Goal: Task Accomplishment & Management: Use online tool/utility

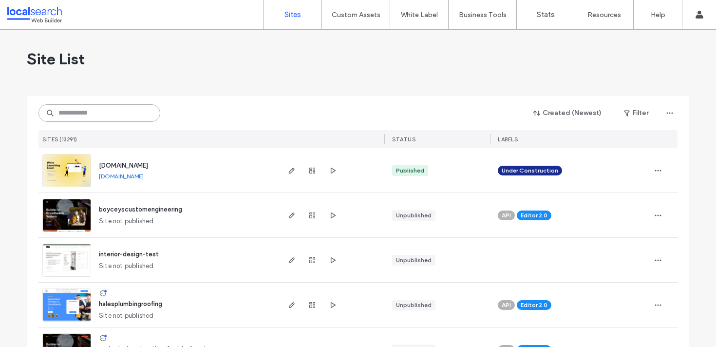
click at [99, 120] on input at bounding box center [99, 113] width 122 height 18
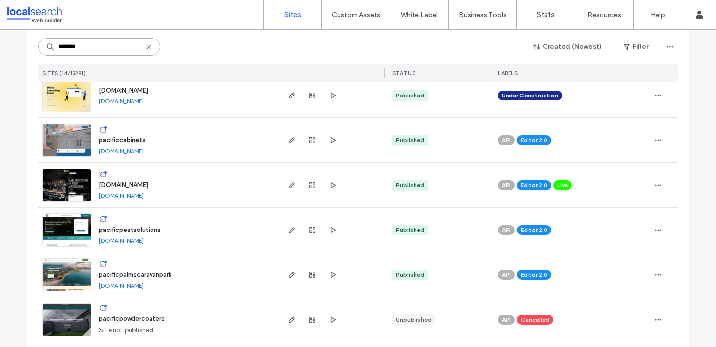
scroll to position [121, 0]
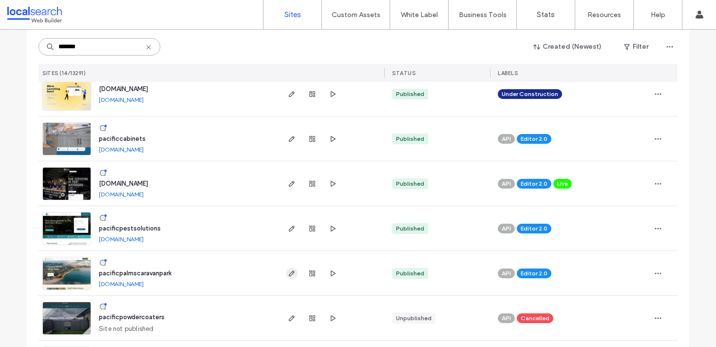
type input "*******"
click at [291, 271] on use "button" at bounding box center [292, 273] width 6 height 6
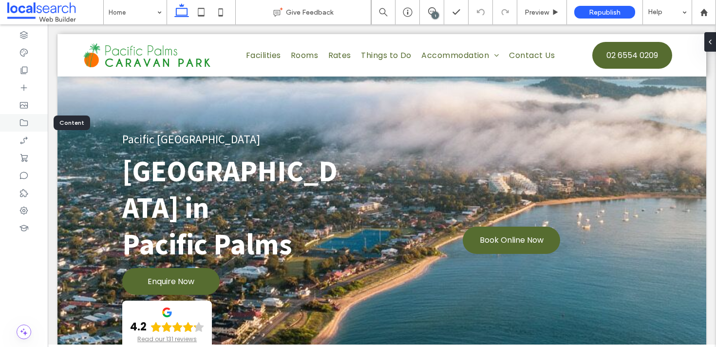
click at [25, 121] on use at bounding box center [24, 122] width 8 height 7
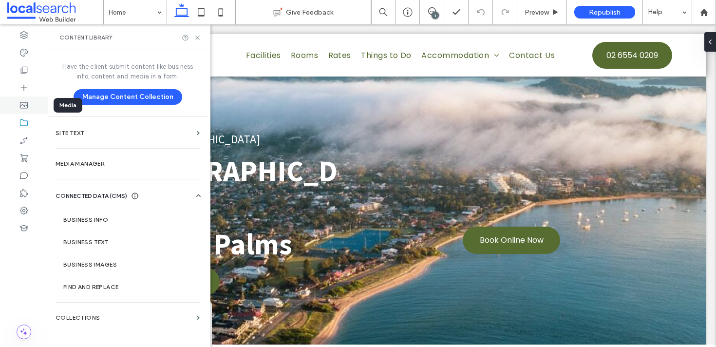
click at [27, 100] on icon at bounding box center [24, 105] width 10 height 10
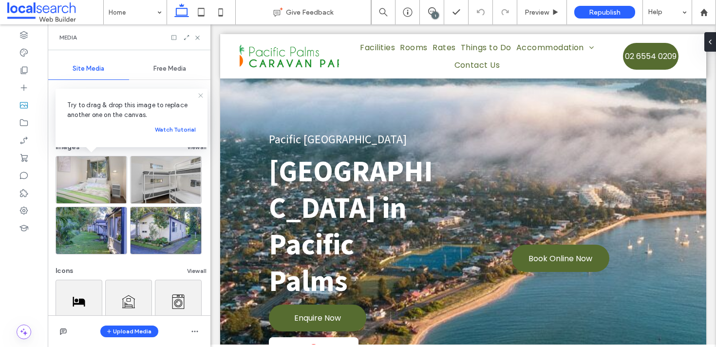
click at [197, 95] on icon at bounding box center [201, 96] width 8 height 8
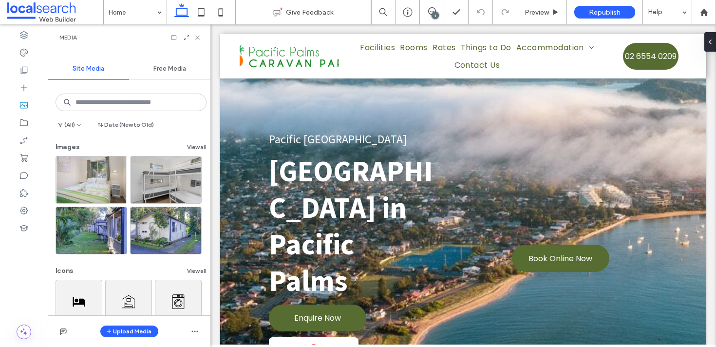
scroll to position [71, 0]
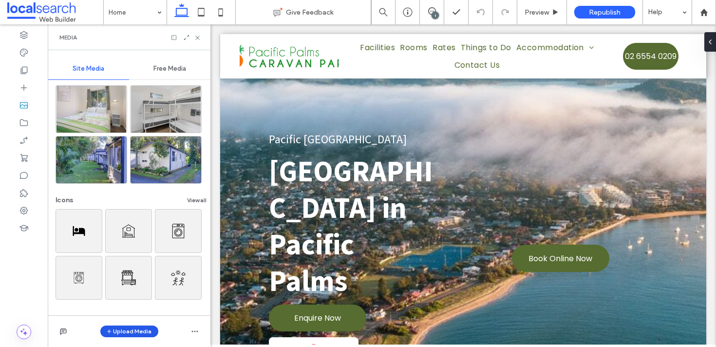
click at [141, 335] on button "Upload Media" at bounding box center [129, 331] width 58 height 12
click at [138, 267] on span "Images" at bounding box center [131, 271] width 21 height 10
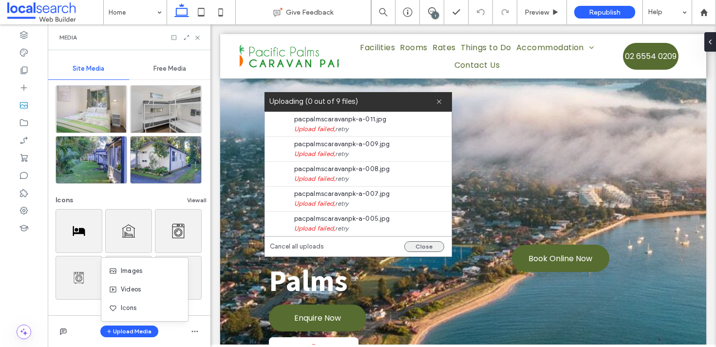
click at [420, 243] on button "Close" at bounding box center [424, 246] width 40 height 11
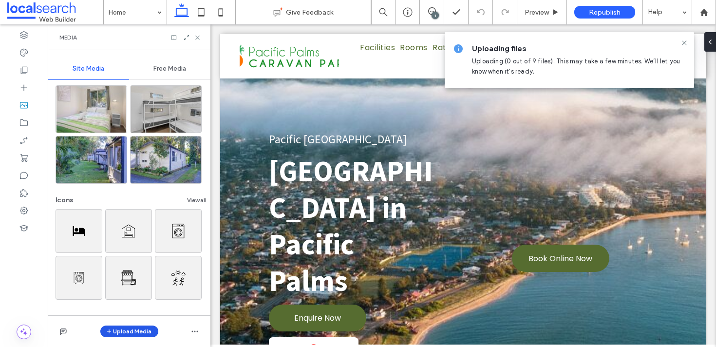
click at [131, 331] on button "Upload Media" at bounding box center [129, 331] width 58 height 12
click at [126, 274] on span "Images" at bounding box center [131, 271] width 21 height 10
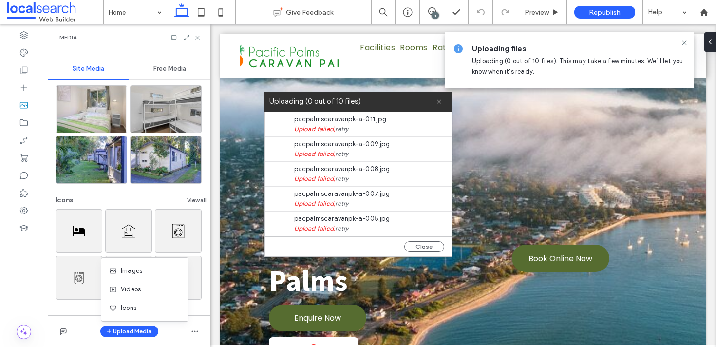
scroll to position [124, 0]
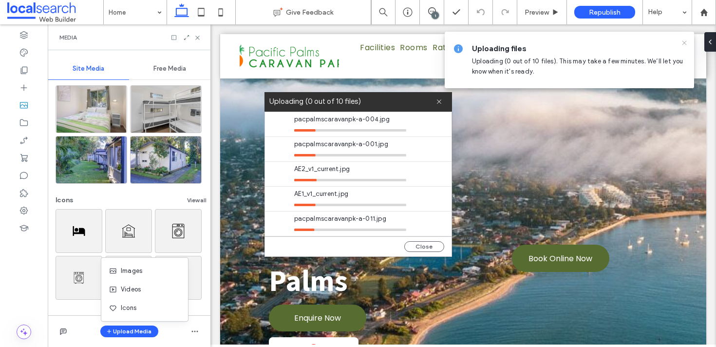
click at [679, 43] on div at bounding box center [685, 43] width 12 height 8
click at [685, 40] on icon at bounding box center [685, 43] width 8 height 8
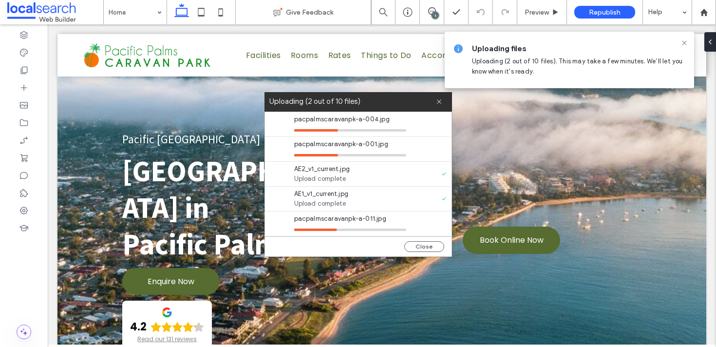
click at [685, 41] on use at bounding box center [684, 42] width 4 height 4
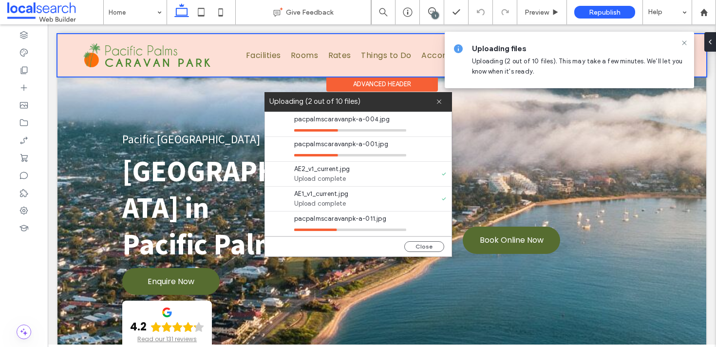
click at [684, 42] on div at bounding box center [381, 55] width 649 height 42
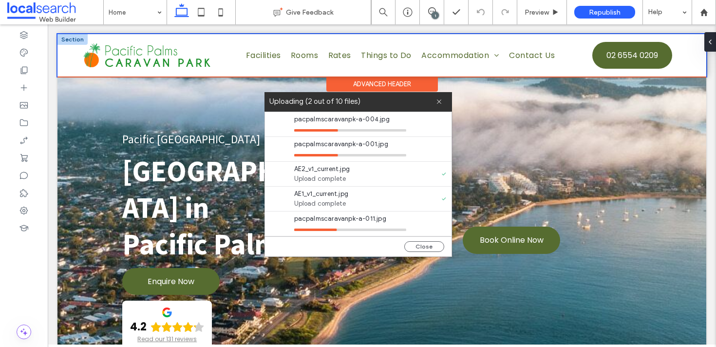
scroll to position [95, 0]
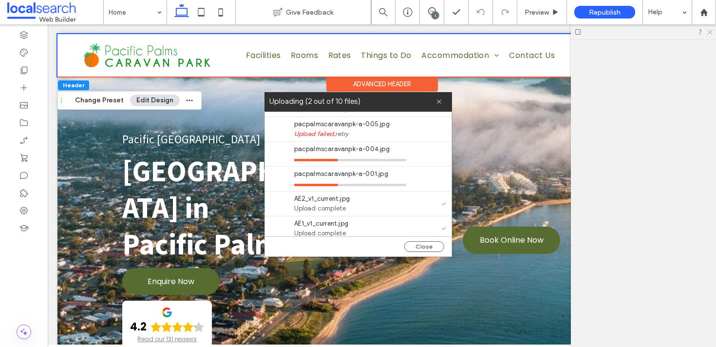
click at [712, 31] on icon at bounding box center [709, 31] width 6 height 6
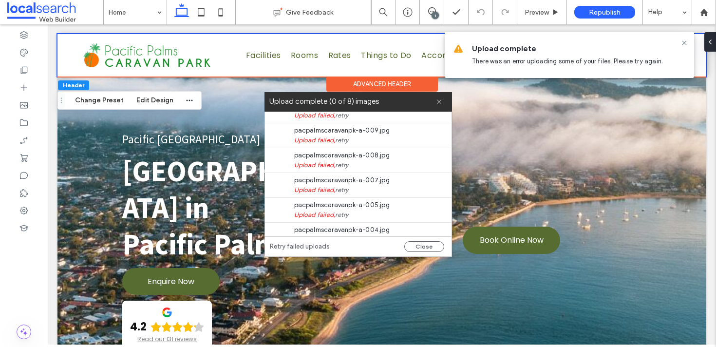
scroll to position [0, 0]
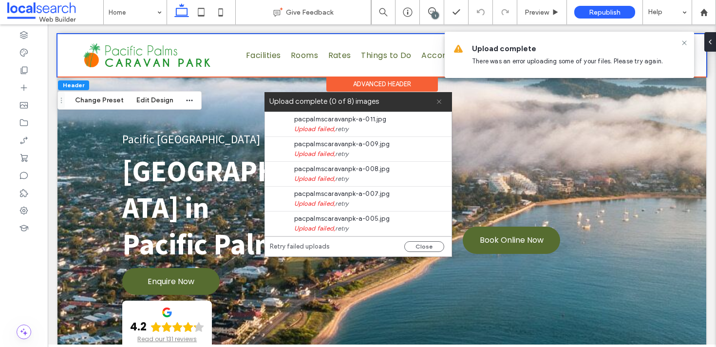
click at [439, 103] on icon at bounding box center [439, 101] width 6 height 6
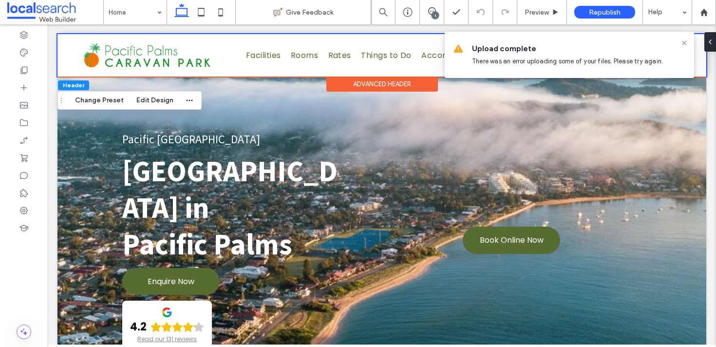
click at [685, 39] on icon at bounding box center [685, 43] width 8 height 8
click at [413, 243] on button "Close" at bounding box center [424, 246] width 40 height 11
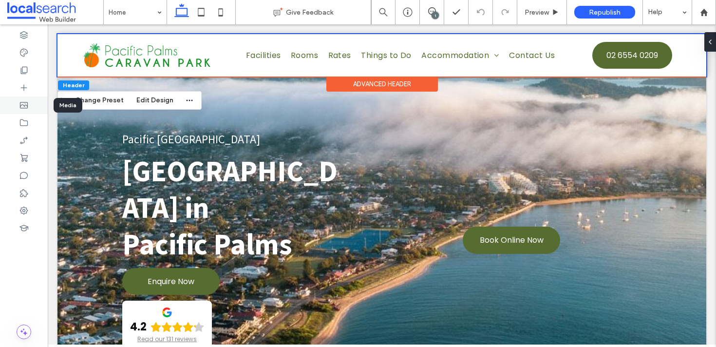
click at [17, 107] on div at bounding box center [24, 105] width 48 height 18
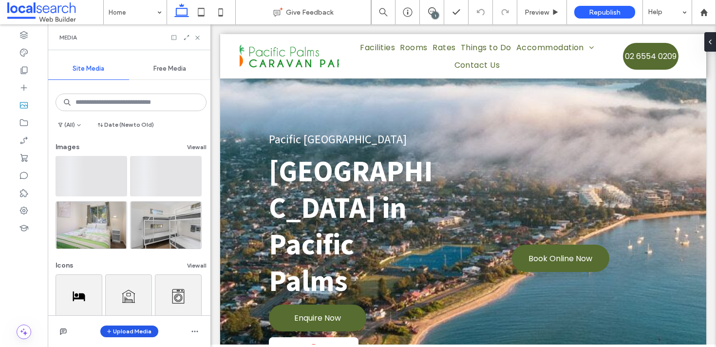
click at [122, 330] on button "Upload Media" at bounding box center [129, 331] width 58 height 12
click at [133, 271] on span "Images" at bounding box center [131, 271] width 21 height 10
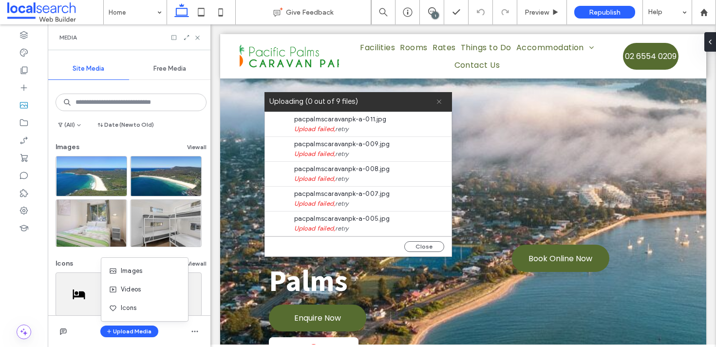
click at [421, 242] on button "Close" at bounding box center [424, 246] width 40 height 11
click at [422, 244] on button "Close" at bounding box center [424, 246] width 40 height 11
click at [438, 103] on icon at bounding box center [439, 101] width 6 height 6
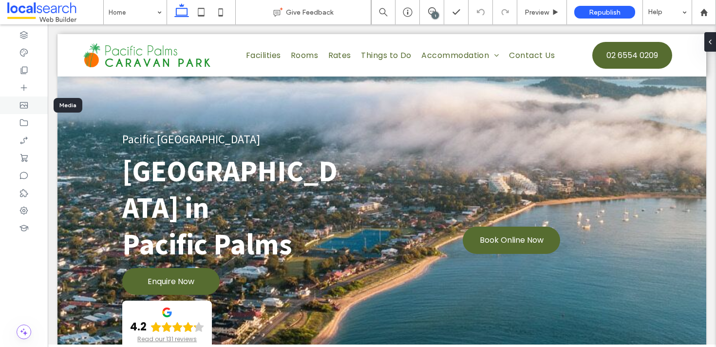
click at [33, 98] on div at bounding box center [24, 105] width 48 height 18
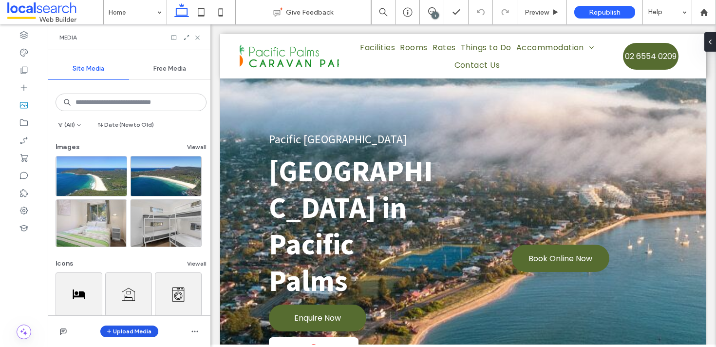
click at [137, 327] on button "Upload Media" at bounding box center [129, 331] width 58 height 12
click at [159, 270] on div "Images" at bounding box center [142, 271] width 66 height 10
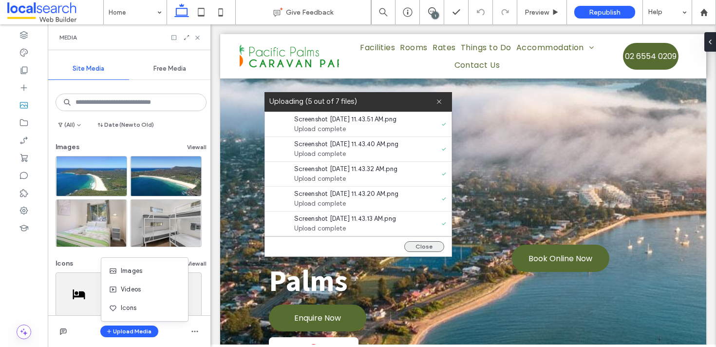
click at [425, 243] on button "Close" at bounding box center [424, 246] width 40 height 11
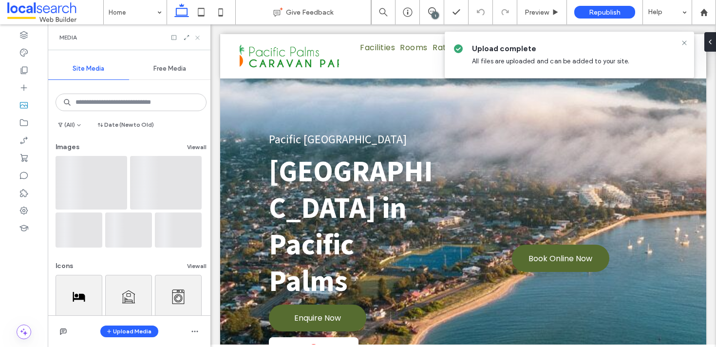
click at [199, 37] on icon at bounding box center [197, 37] width 7 height 7
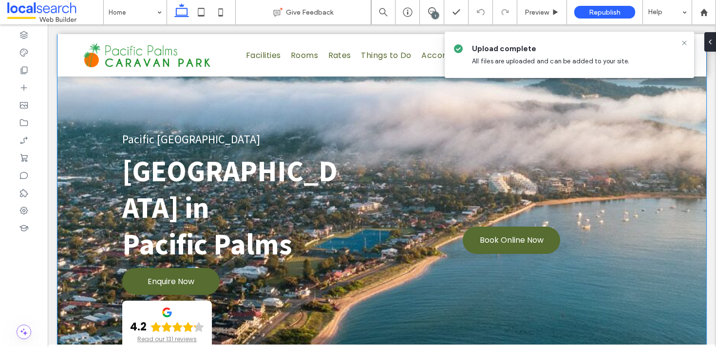
click at [72, 95] on div "Pacific [GEOGRAPHIC_DATA] [GEOGRAPHIC_DATA] in ﻿ Pacific Palms Enquire Now 4.2 …" at bounding box center [381, 252] width 649 height 436
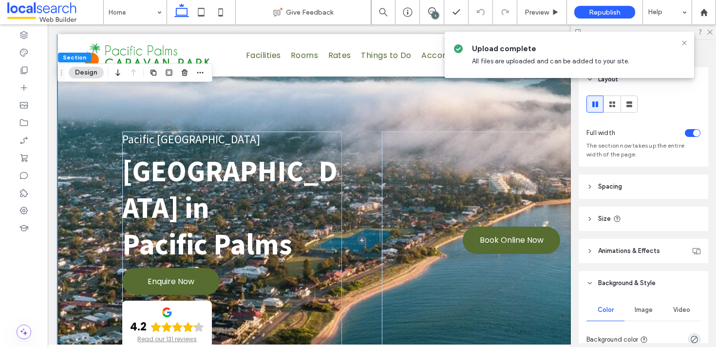
scroll to position [61, 0]
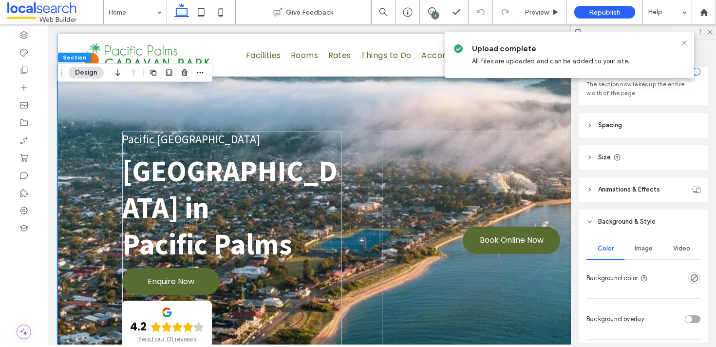
click at [649, 246] on span "Image" at bounding box center [644, 249] width 18 height 8
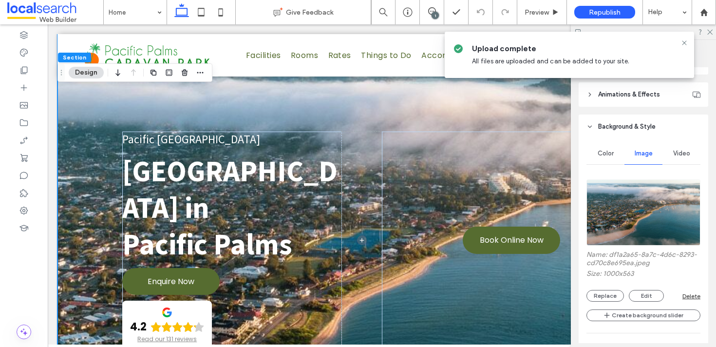
scroll to position [190, 0]
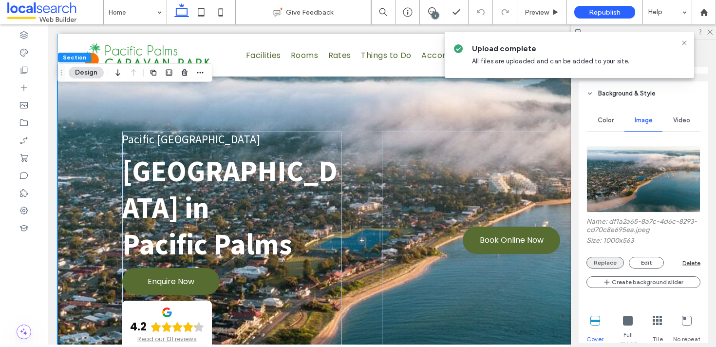
click at [603, 261] on button "Replace" at bounding box center [606, 263] width 38 height 12
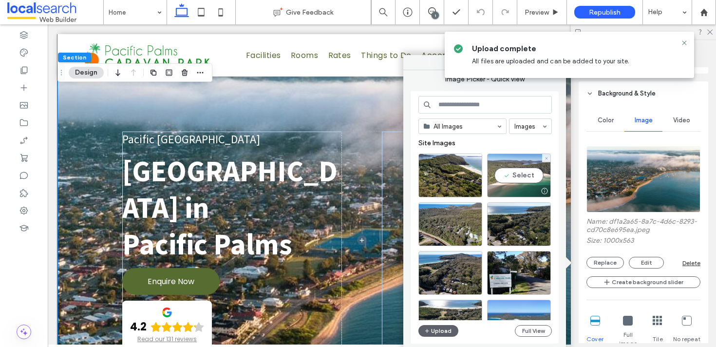
click at [518, 173] on div "Select" at bounding box center [519, 175] width 64 height 44
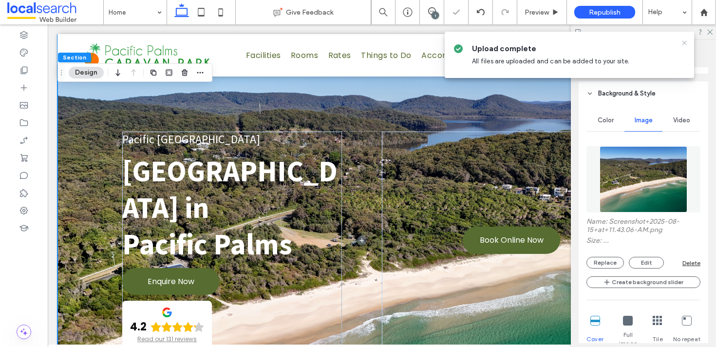
click at [685, 41] on icon at bounding box center [685, 43] width 8 height 8
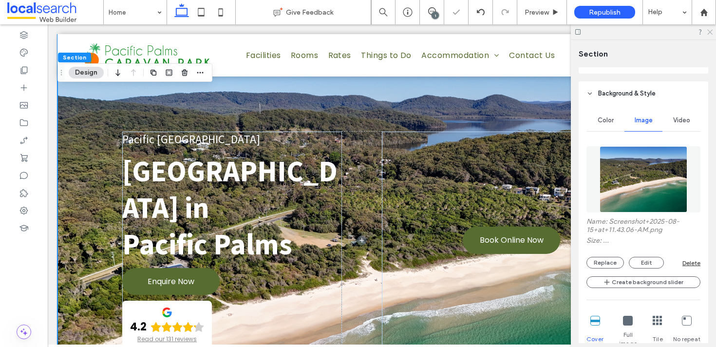
click at [710, 31] on use at bounding box center [709, 32] width 5 height 5
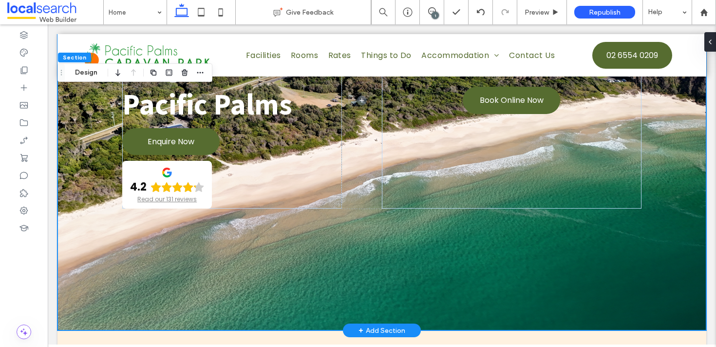
scroll to position [0, 0]
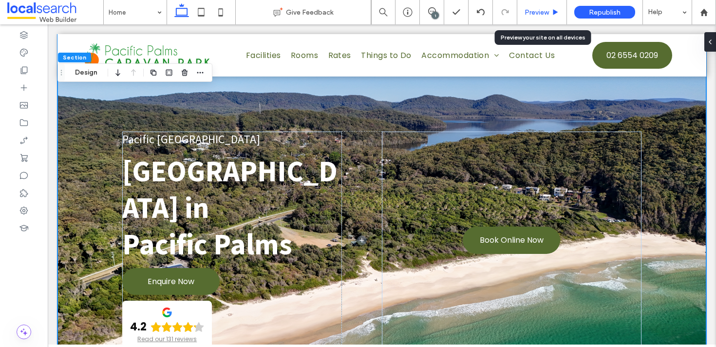
click at [550, 9] on div "Preview" at bounding box center [541, 12] width 49 height 8
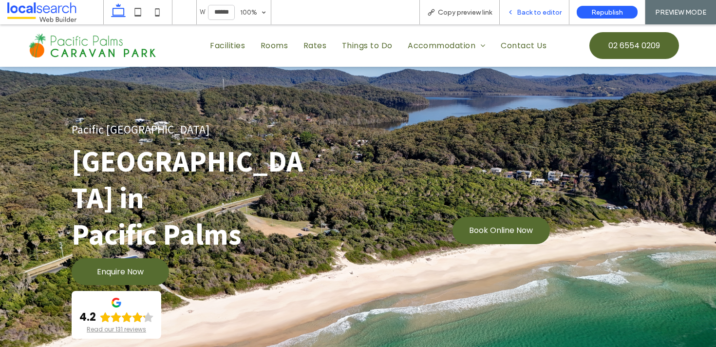
click at [532, 10] on span "Back to editor" at bounding box center [539, 12] width 45 height 8
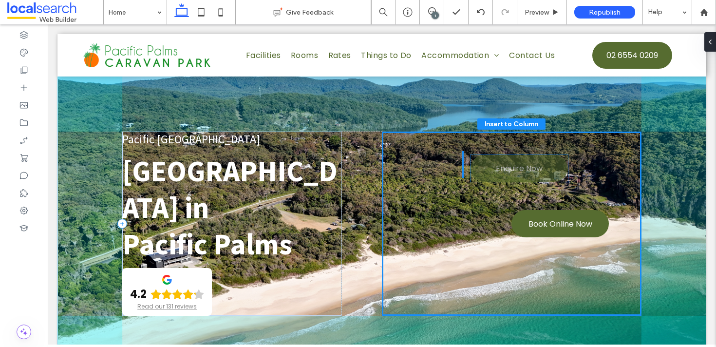
drag, startPoint x: 191, startPoint y: 248, endPoint x: 539, endPoint y: 169, distance: 356.7
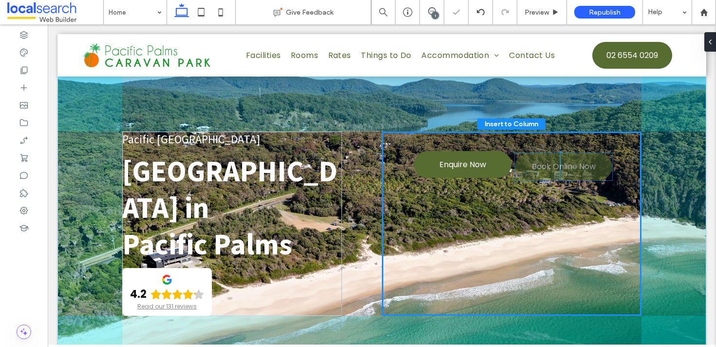
drag, startPoint x: 553, startPoint y: 203, endPoint x: 556, endPoint y: 162, distance: 40.6
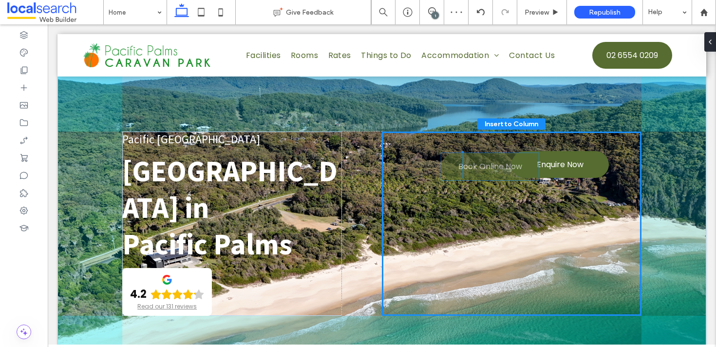
drag, startPoint x: 530, startPoint y: 201, endPoint x: 448, endPoint y: 159, distance: 91.5
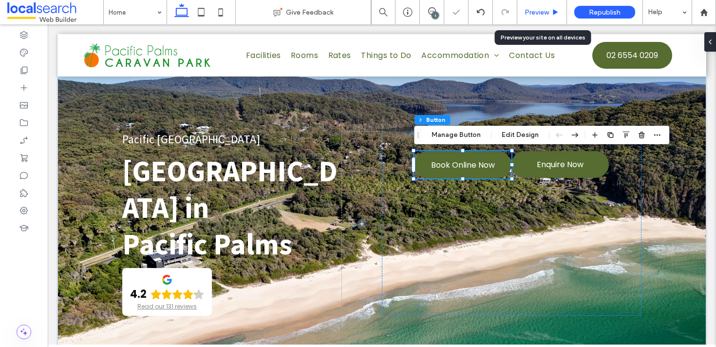
click at [525, 10] on span "Preview" at bounding box center [537, 12] width 24 height 8
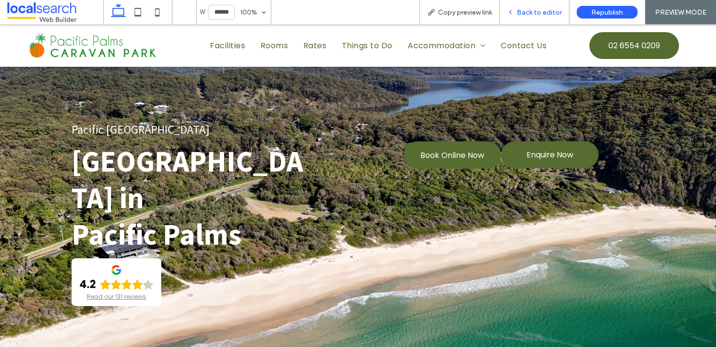
click at [552, 6] on div "Back to editor" at bounding box center [535, 12] width 70 height 24
click at [543, 2] on div "Back to editor" at bounding box center [535, 12] width 70 height 24
click at [540, 9] on span "Back to editor" at bounding box center [539, 12] width 45 height 8
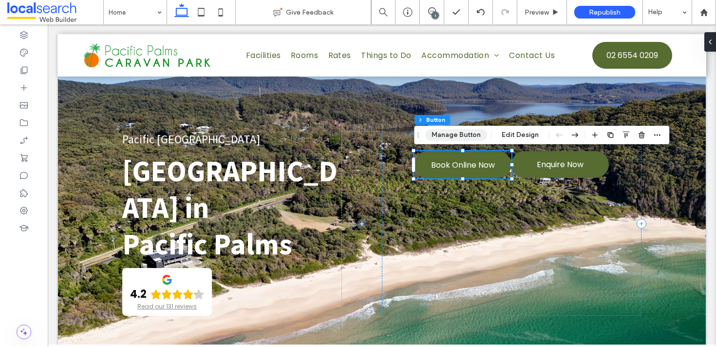
click at [483, 135] on button "Manage Button" at bounding box center [456, 135] width 62 height 12
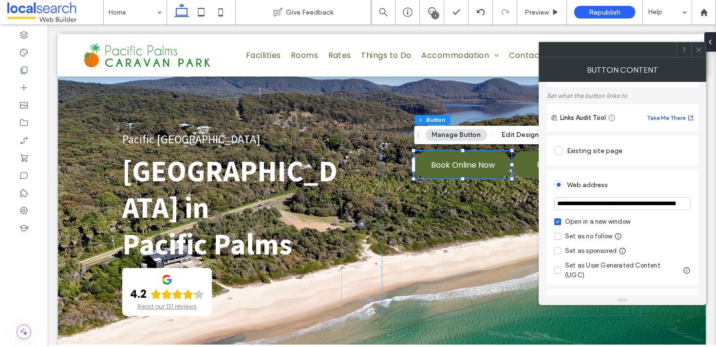
scroll to position [53, 0]
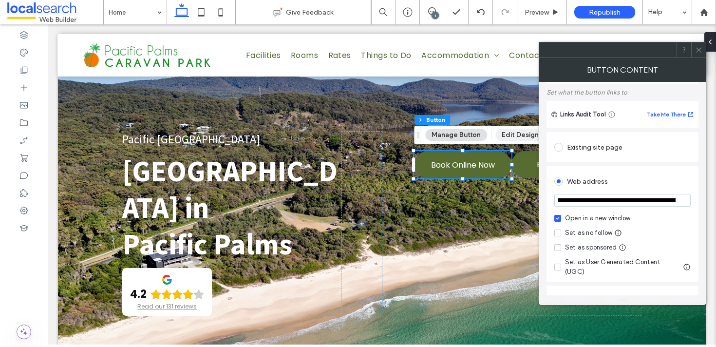
click at [516, 138] on button "Edit Design" at bounding box center [520, 135] width 50 height 12
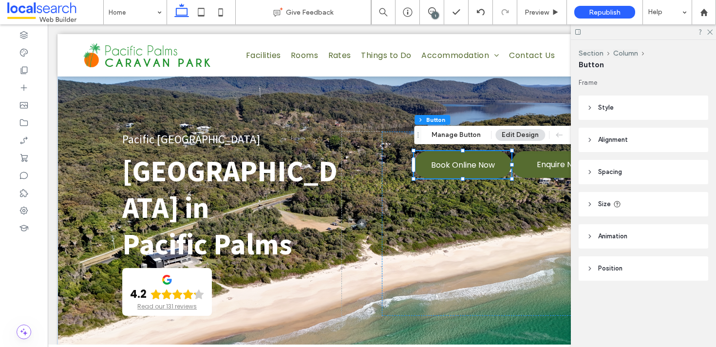
click at [605, 170] on span "Spacing" at bounding box center [610, 172] width 24 height 10
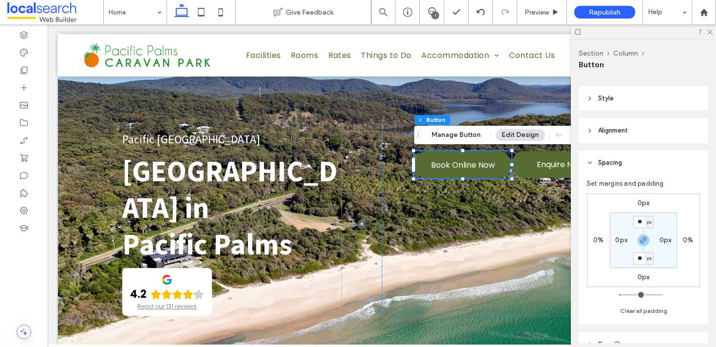
scroll to position [10, 0]
click at [663, 239] on label "0px" at bounding box center [666, 239] width 12 height 8
type input "*"
click at [663, 239] on input "*" at bounding box center [661, 239] width 13 height 12
type input "**"
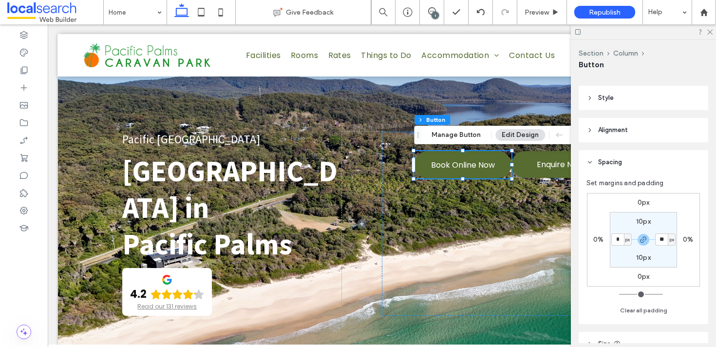
type input "**"
click at [676, 52] on div "Section Column" at bounding box center [644, 53] width 130 height 9
click at [704, 118] on header "Alignment" at bounding box center [644, 130] width 130 height 24
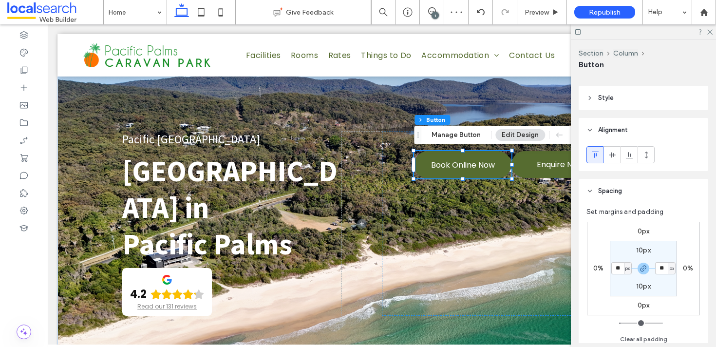
click at [714, 31] on div at bounding box center [643, 31] width 145 height 15
click at [710, 31] on use at bounding box center [709, 32] width 5 height 5
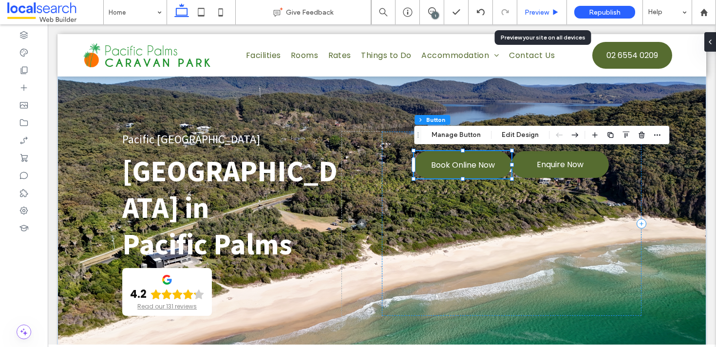
click at [539, 8] on span "Preview" at bounding box center [537, 12] width 24 height 8
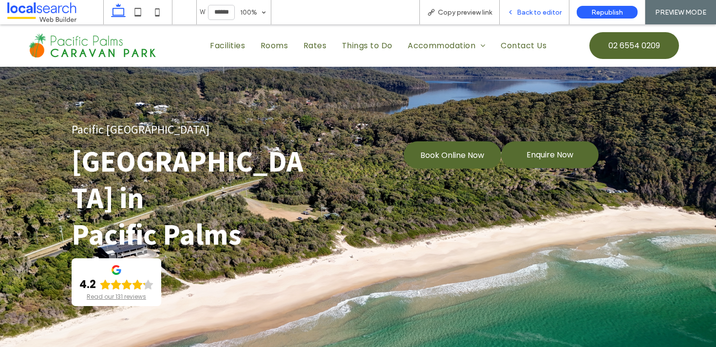
click at [551, 8] on span "Back to editor" at bounding box center [539, 12] width 45 height 8
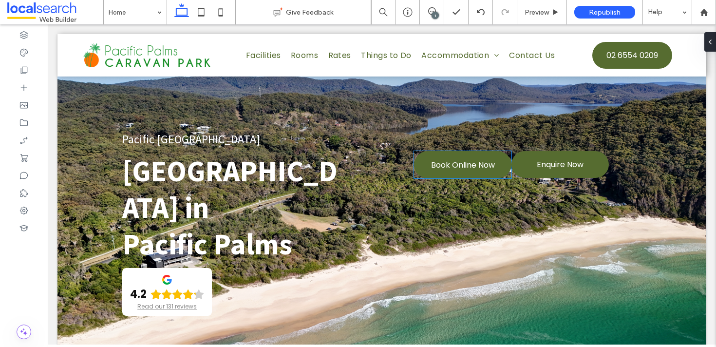
click at [507, 153] on div "Book Online Now" at bounding box center [462, 164] width 97 height 27
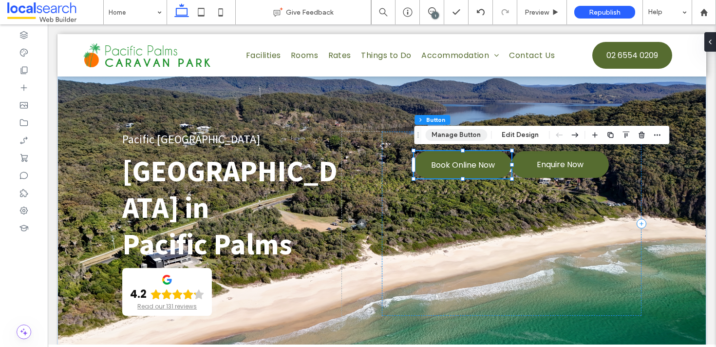
click at [464, 133] on button "Manage Button" at bounding box center [456, 135] width 62 height 12
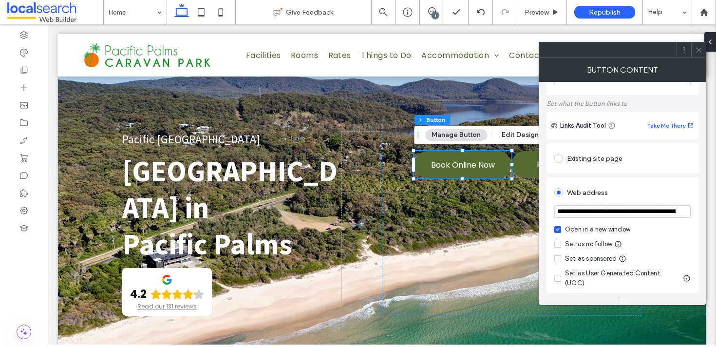
scroll to position [50, 0]
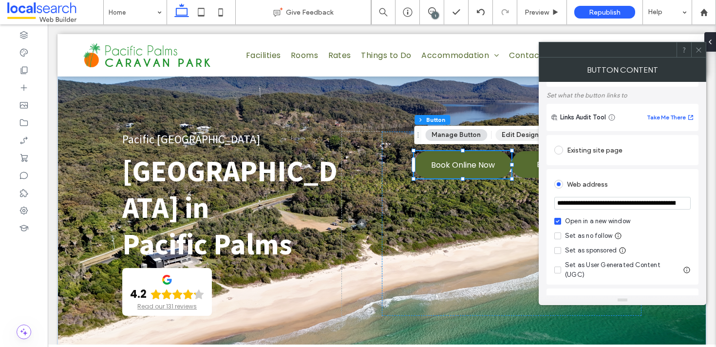
click at [529, 134] on button "Edit Design" at bounding box center [520, 135] width 50 height 12
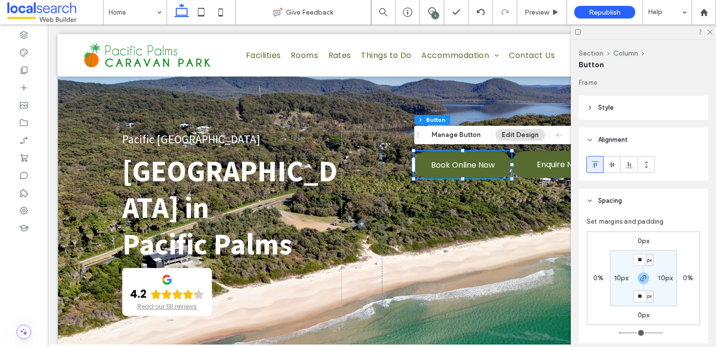
scroll to position [88, 0]
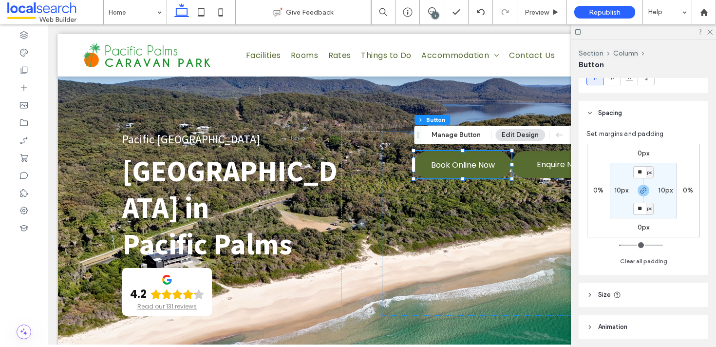
click at [688, 187] on label "0%" at bounding box center [688, 190] width 10 height 8
type input "*"
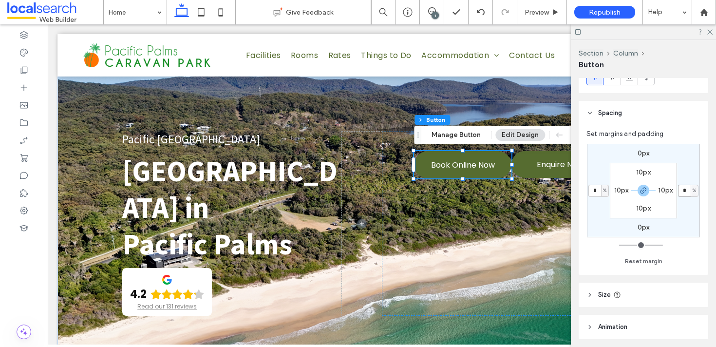
click at [681, 191] on input "*" at bounding box center [684, 191] width 13 height 12
type input "**"
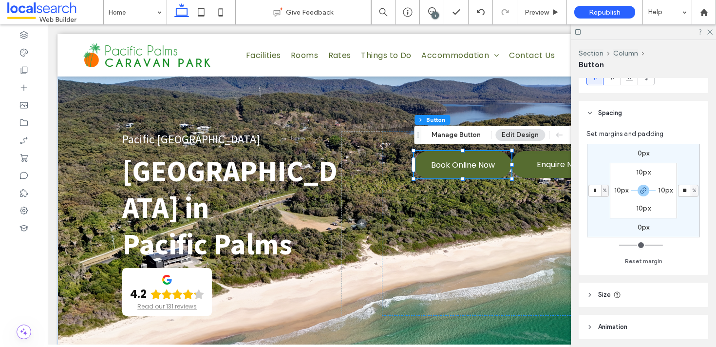
type input "**"
click at [680, 120] on header "Spacing" at bounding box center [644, 113] width 130 height 24
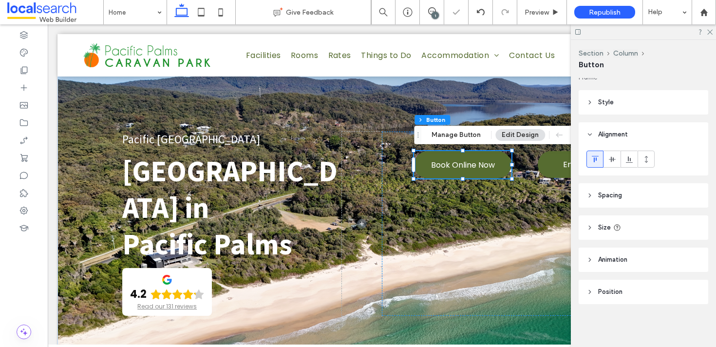
scroll to position [5, 0]
click at [620, 202] on header "Spacing" at bounding box center [644, 195] width 130 height 24
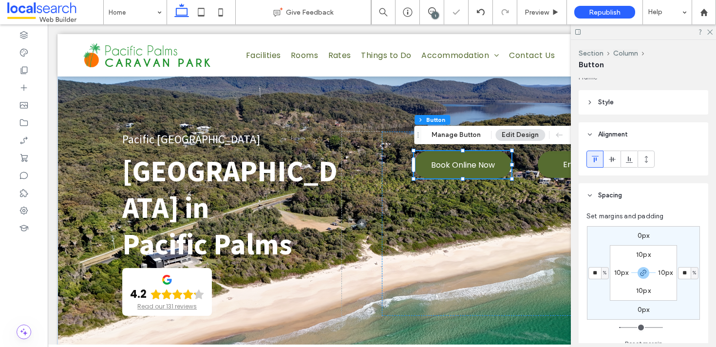
scroll to position [88, 0]
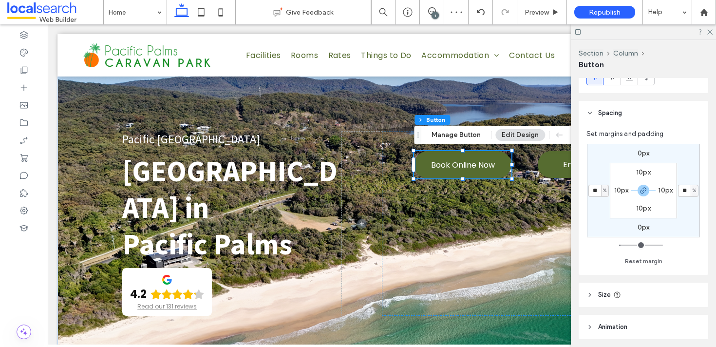
click at [665, 196] on section "10px 10px 10px 10px" at bounding box center [643, 191] width 67 height 56
click at [665, 194] on label "10px" at bounding box center [665, 190] width 15 height 8
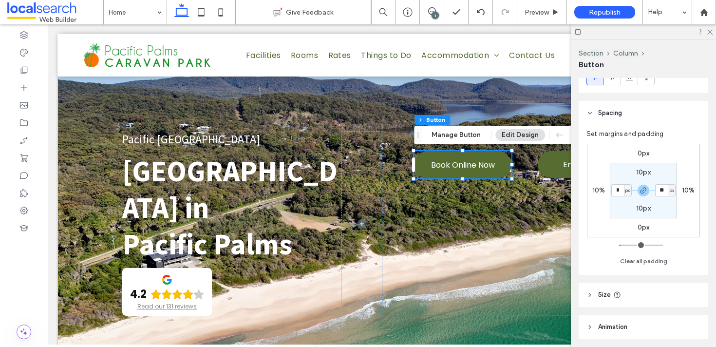
type input "*"
click at [672, 102] on header "Spacing" at bounding box center [644, 113] width 130 height 24
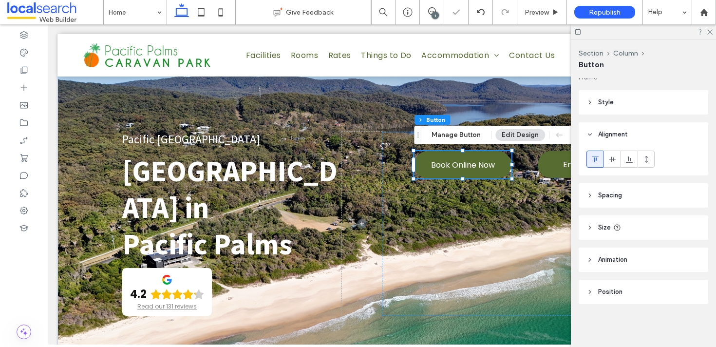
scroll to position [5, 0]
click at [712, 29] on icon at bounding box center [709, 31] width 6 height 6
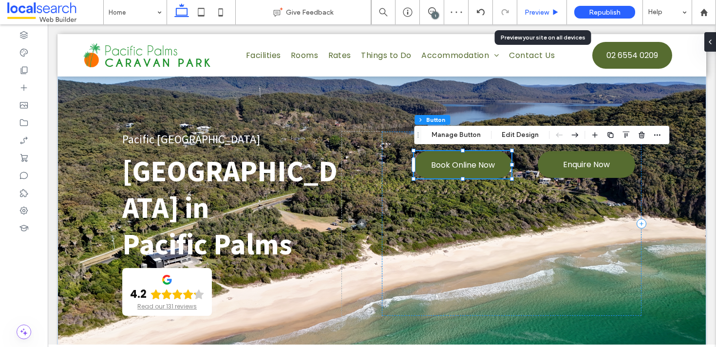
click at [539, 1] on div "Preview" at bounding box center [542, 12] width 50 height 24
click at [541, 6] on div "Preview" at bounding box center [542, 12] width 50 height 24
click at [537, 17] on div "Preview" at bounding box center [542, 12] width 50 height 24
click at [542, 11] on span "Preview" at bounding box center [537, 12] width 24 height 8
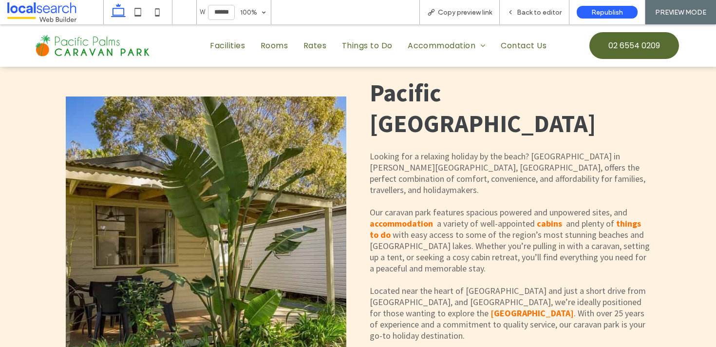
scroll to position [403, 0]
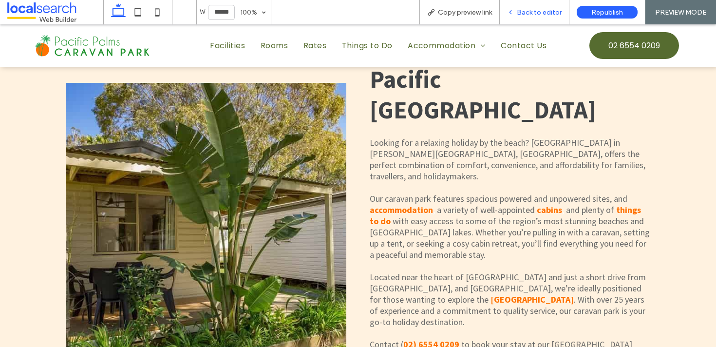
click at [529, 14] on span "Back to editor" at bounding box center [539, 12] width 45 height 8
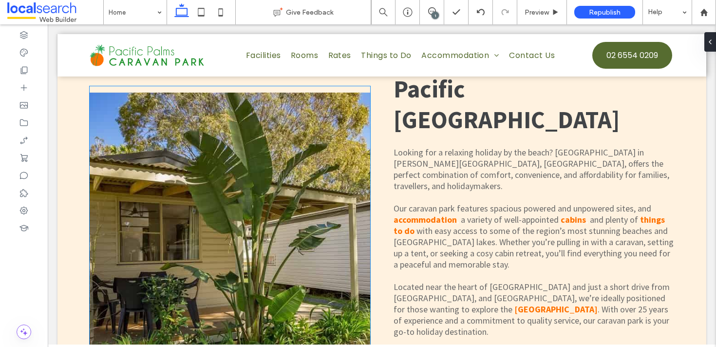
click at [265, 144] on img at bounding box center [230, 245] width 281 height 305
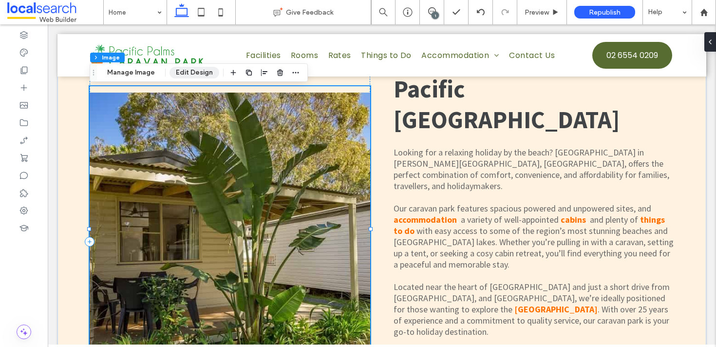
click at [197, 69] on button "Edit Design" at bounding box center [195, 73] width 50 height 12
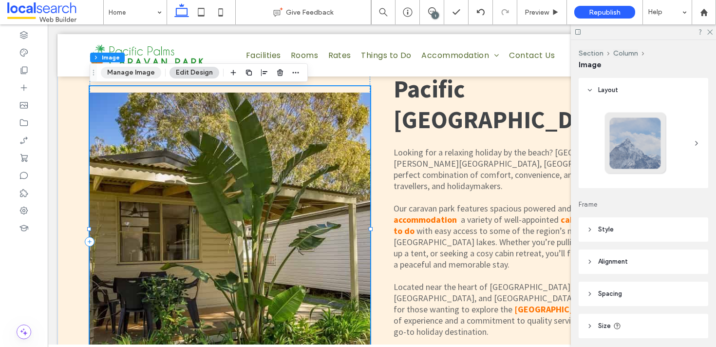
click at [149, 72] on button "Manage Image" at bounding box center [131, 73] width 60 height 12
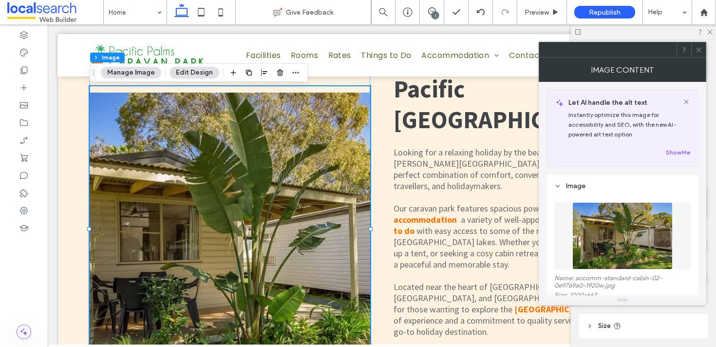
scroll to position [29, 0]
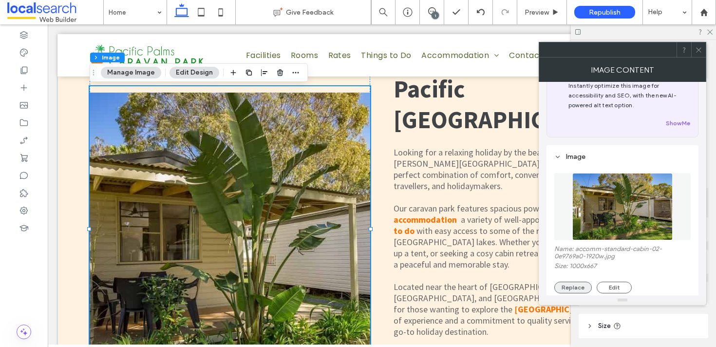
click at [576, 285] on button "Replace" at bounding box center [573, 288] width 38 height 12
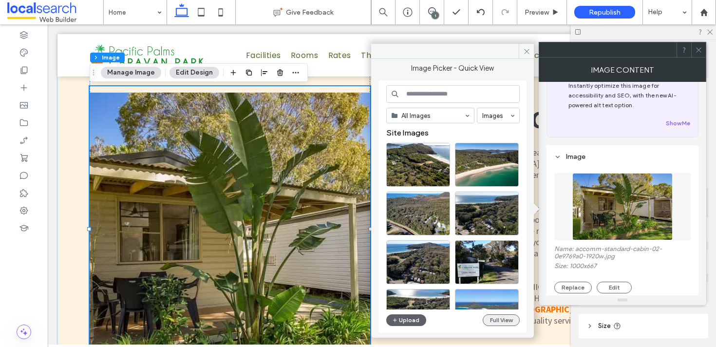
click at [493, 319] on button "Full View" at bounding box center [501, 320] width 37 height 12
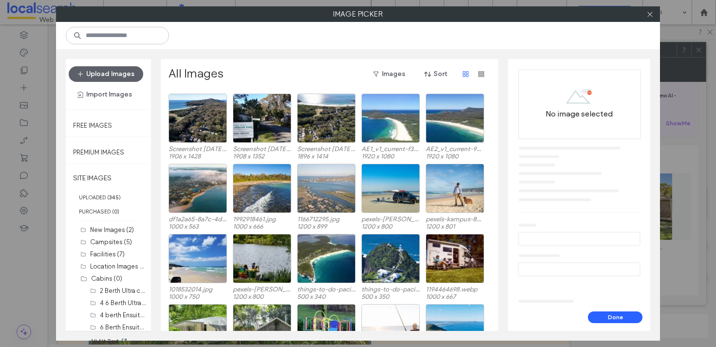
scroll to position [153, 0]
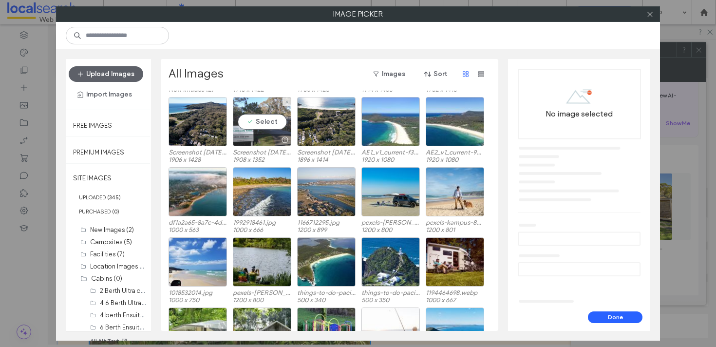
click at [270, 124] on div "Select" at bounding box center [262, 121] width 58 height 49
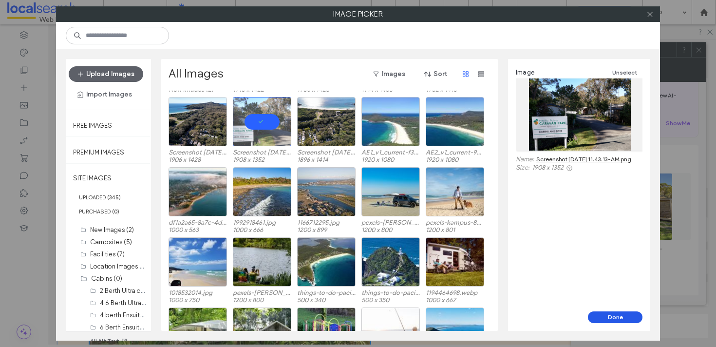
click at [609, 318] on button "Done" at bounding box center [615, 317] width 55 height 12
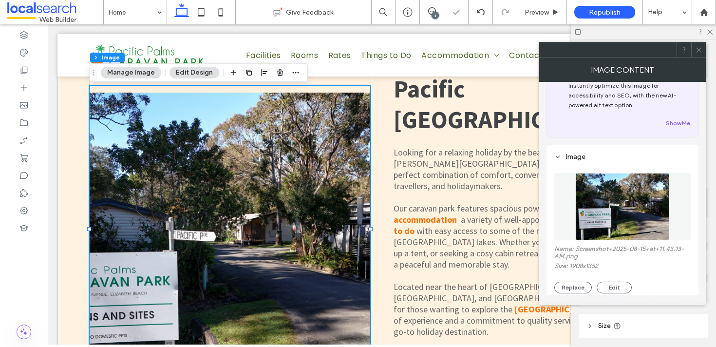
click at [699, 47] on icon at bounding box center [698, 49] width 7 height 7
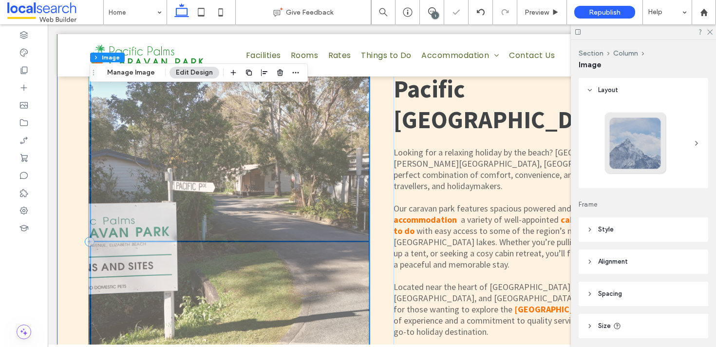
scroll to position [401, 0]
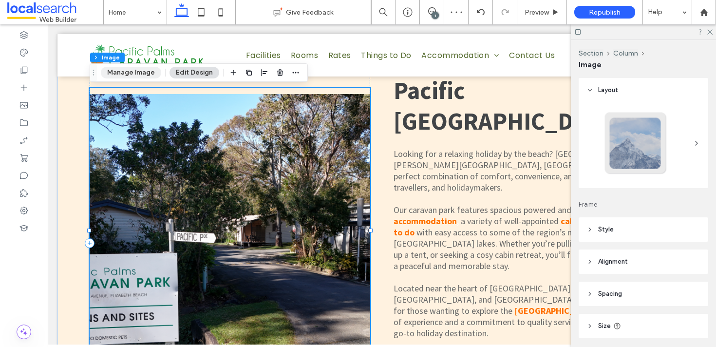
click at [146, 77] on button "Manage Image" at bounding box center [131, 73] width 60 height 12
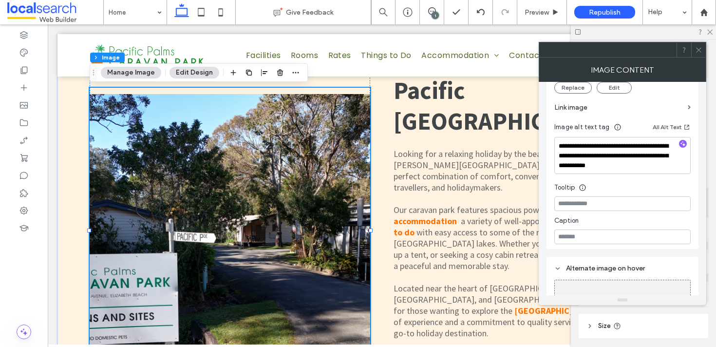
scroll to position [226, 0]
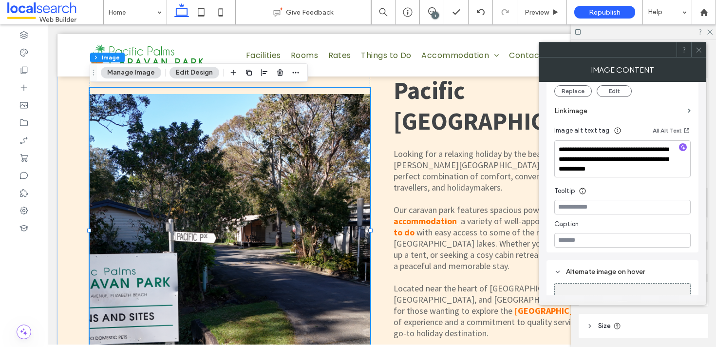
click at [697, 50] on icon at bounding box center [698, 49] width 7 height 7
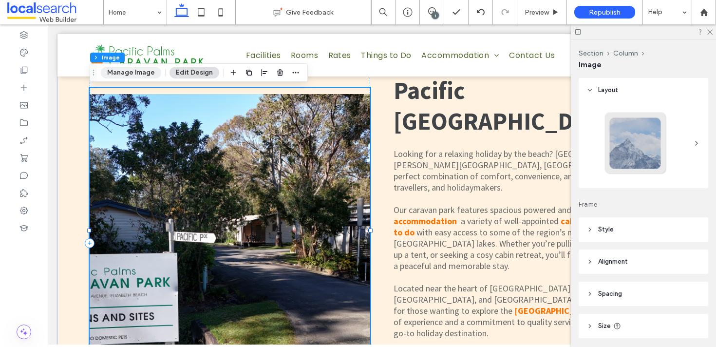
click at [137, 77] on button "Manage Image" at bounding box center [131, 73] width 60 height 12
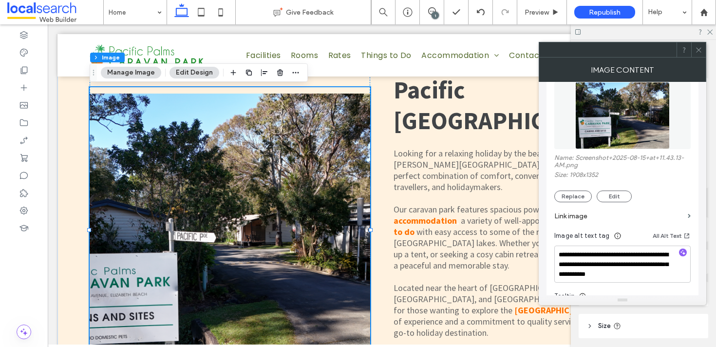
scroll to position [123, 0]
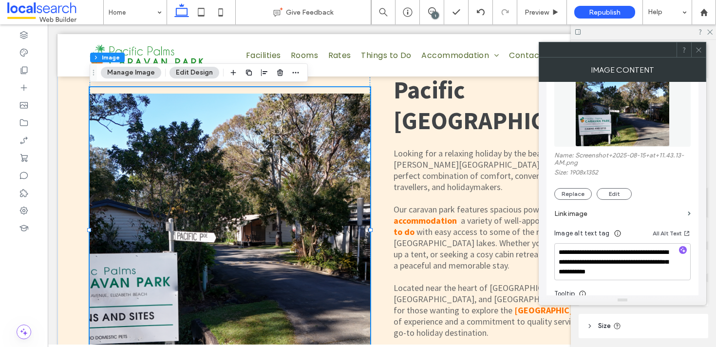
click at [697, 55] on span at bounding box center [698, 49] width 7 height 15
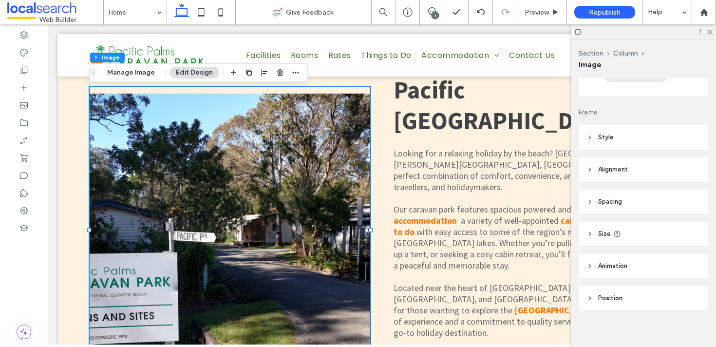
scroll to position [93, 0]
click at [605, 253] on header "Animation" at bounding box center [644, 265] width 130 height 24
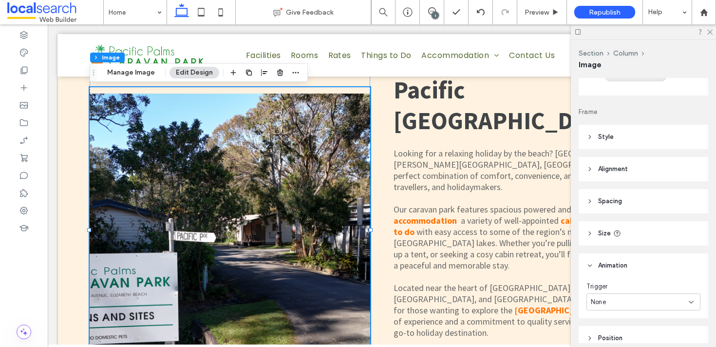
click at [601, 239] on header "Size" at bounding box center [644, 233] width 130 height 24
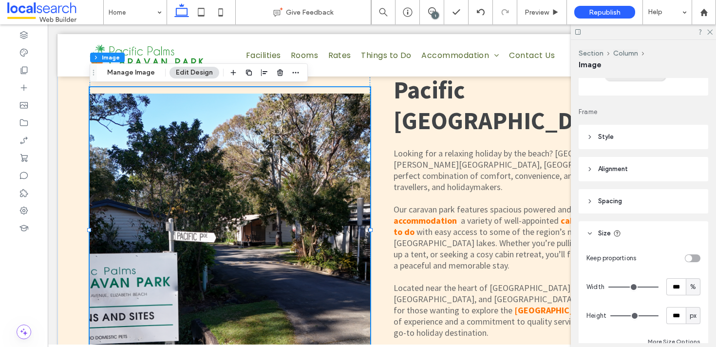
click at [606, 202] on span "Spacing" at bounding box center [610, 201] width 24 height 10
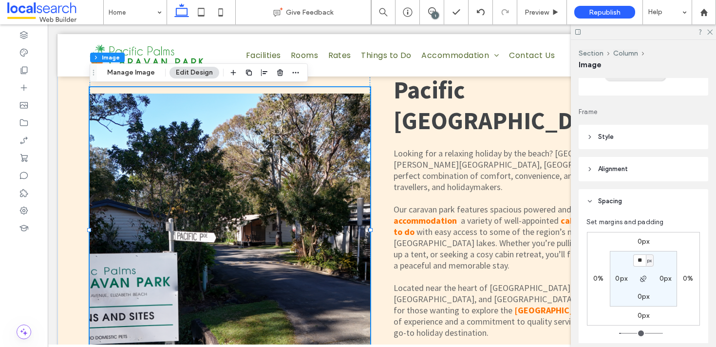
click at [609, 168] on span "Alignment" at bounding box center [613, 169] width 30 height 10
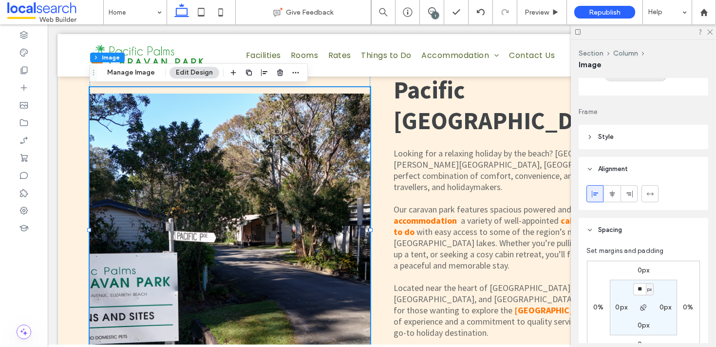
click at [611, 144] on header "Style" at bounding box center [644, 137] width 130 height 24
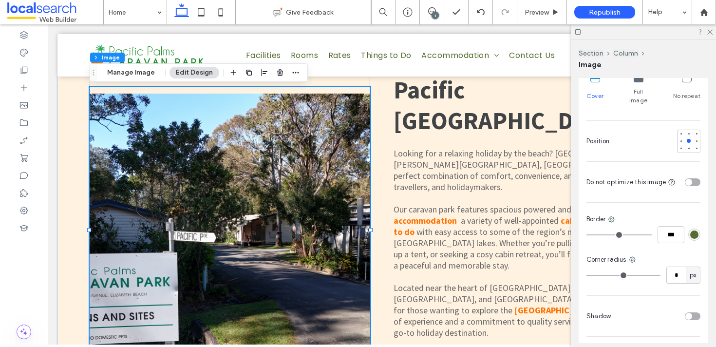
scroll to position [238, 0]
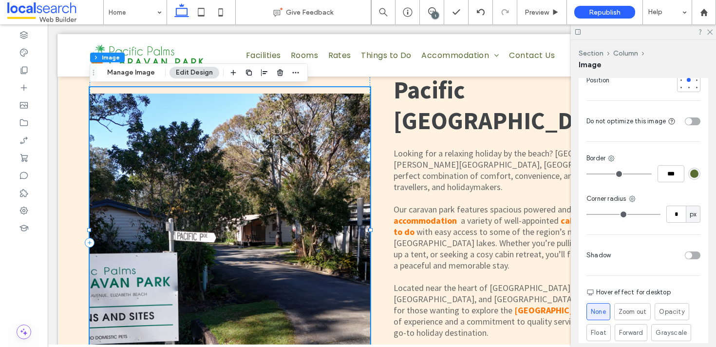
click at [139, 66] on div "Section Column Image Manage Image Edit Design" at bounding box center [199, 72] width 218 height 19
click at [143, 73] on button "Manage Image" at bounding box center [131, 73] width 60 height 12
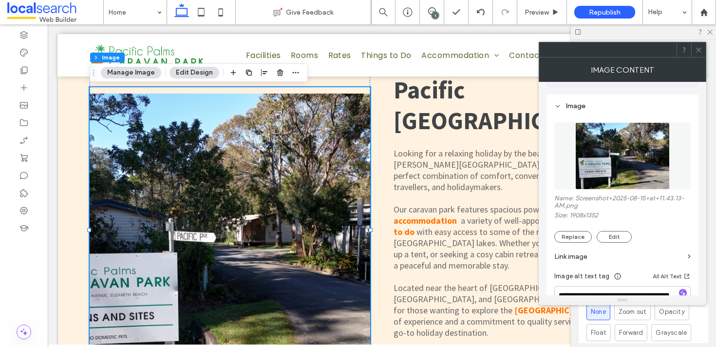
scroll to position [287, 0]
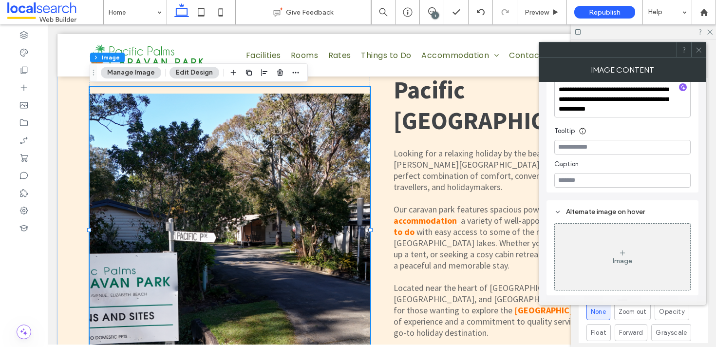
click at [703, 48] on div at bounding box center [698, 49] width 15 height 15
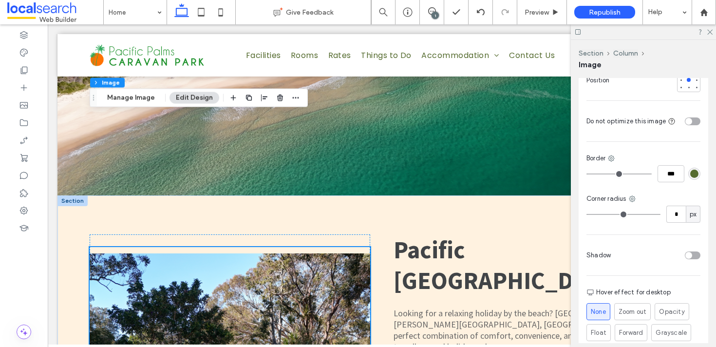
scroll to position [192, 0]
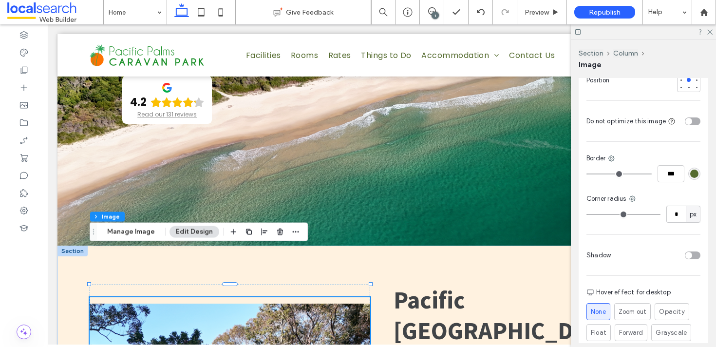
click at [123, 232] on button "Manage Image" at bounding box center [131, 232] width 60 height 12
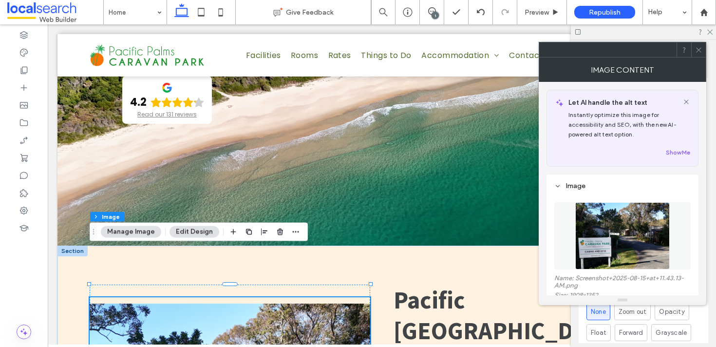
click at [567, 255] on figure at bounding box center [622, 235] width 136 height 67
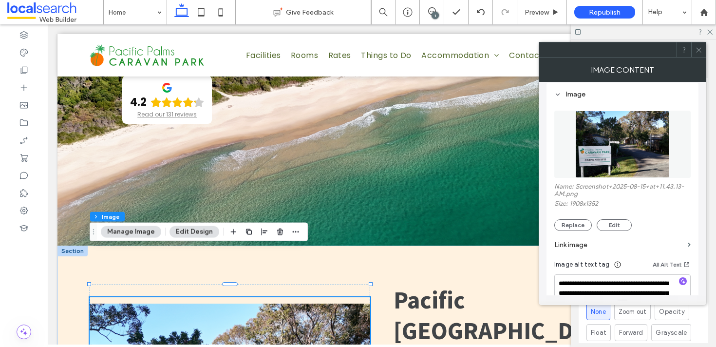
scroll to position [92, 0]
click at [609, 226] on button "Edit" at bounding box center [614, 225] width 35 height 12
click at [610, 226] on button "Edit" at bounding box center [614, 225] width 35 height 12
